Goal: Information Seeking & Learning: Find specific fact

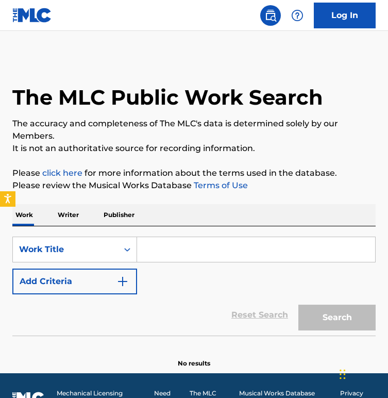
click at [176, 245] on input "Search Form" at bounding box center [256, 249] width 238 height 25
paste input "Does His Best"
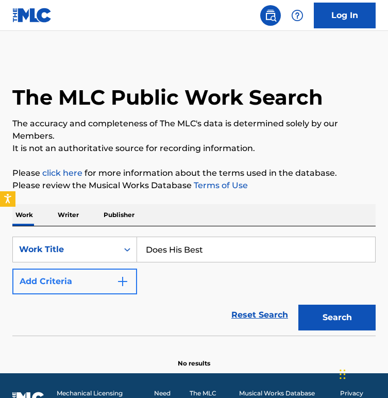
type input "Does His Best"
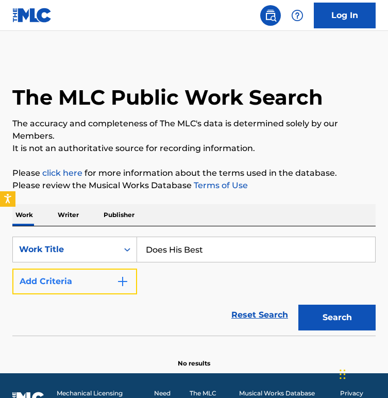
click at [98, 274] on button "Add Criteria" at bounding box center [74, 282] width 125 height 26
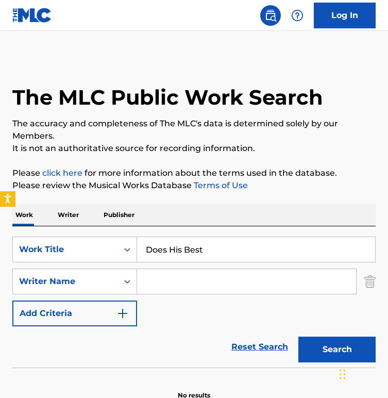
click at [169, 277] on input "Search Form" at bounding box center [246, 281] width 219 height 25
type input "[PERSON_NAME]"
click at [299, 337] on button "Search" at bounding box center [337, 350] width 77 height 26
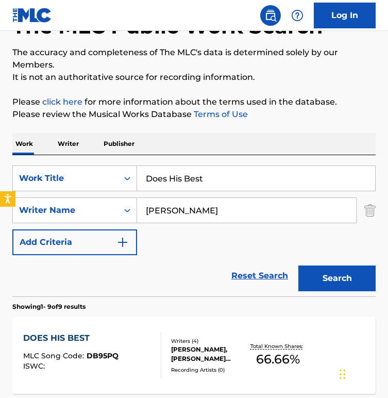
scroll to position [147, 0]
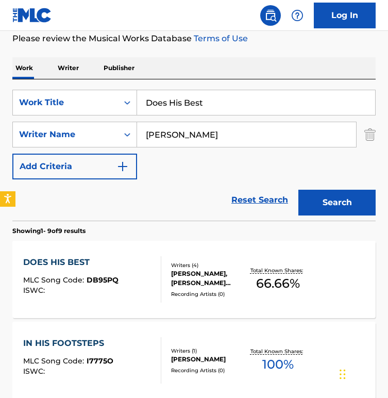
click at [85, 264] on div "DOES HIS BEST" at bounding box center [70, 262] width 95 height 12
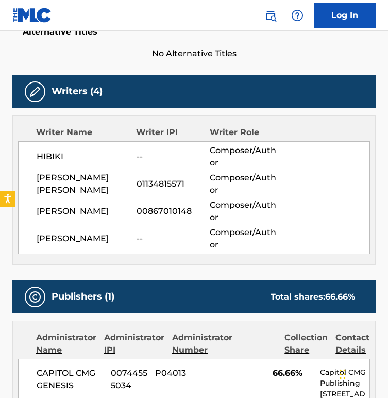
scroll to position [292, 0]
